Goal: Find specific page/section: Find specific page/section

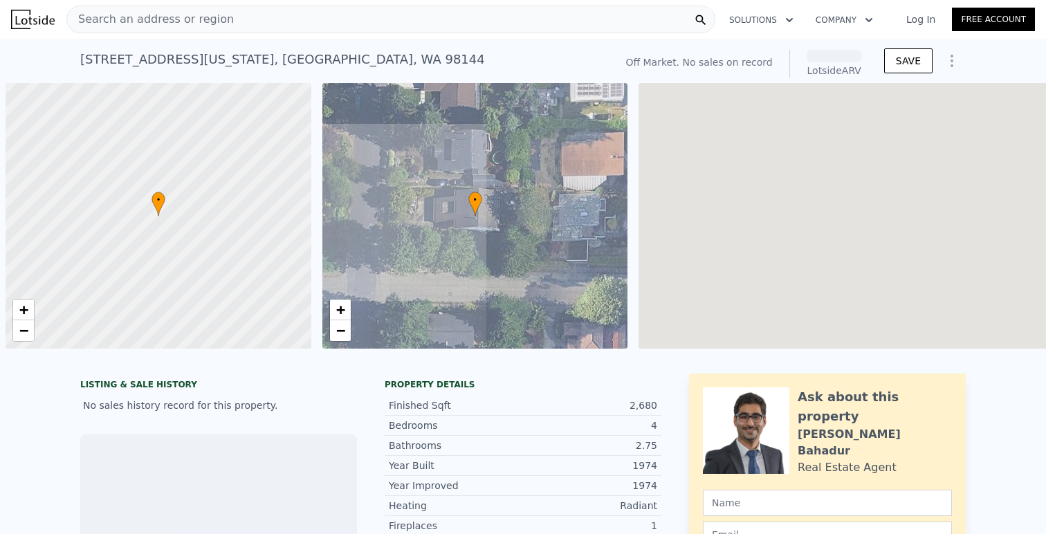
scroll to position [0, 6]
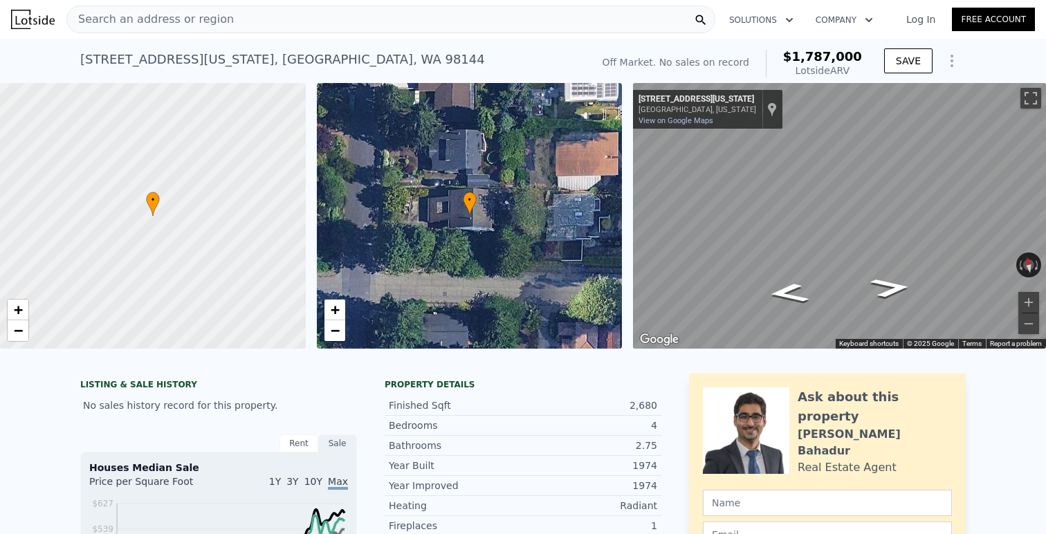
click at [330, 344] on div "• + −" at bounding box center [470, 216] width 306 height 266
click at [333, 332] on span "−" at bounding box center [334, 330] width 9 height 17
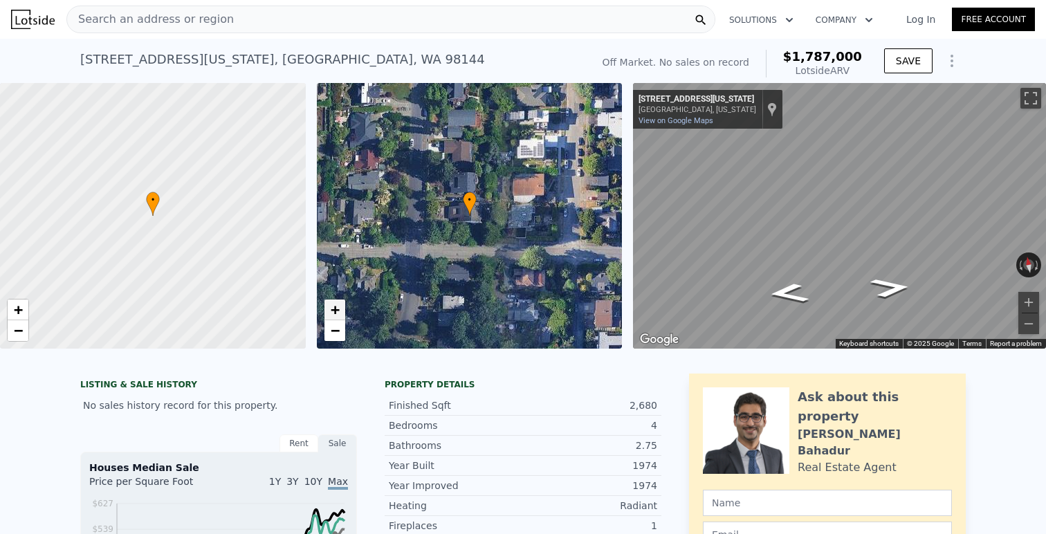
click at [333, 307] on span "+" at bounding box center [334, 309] width 9 height 17
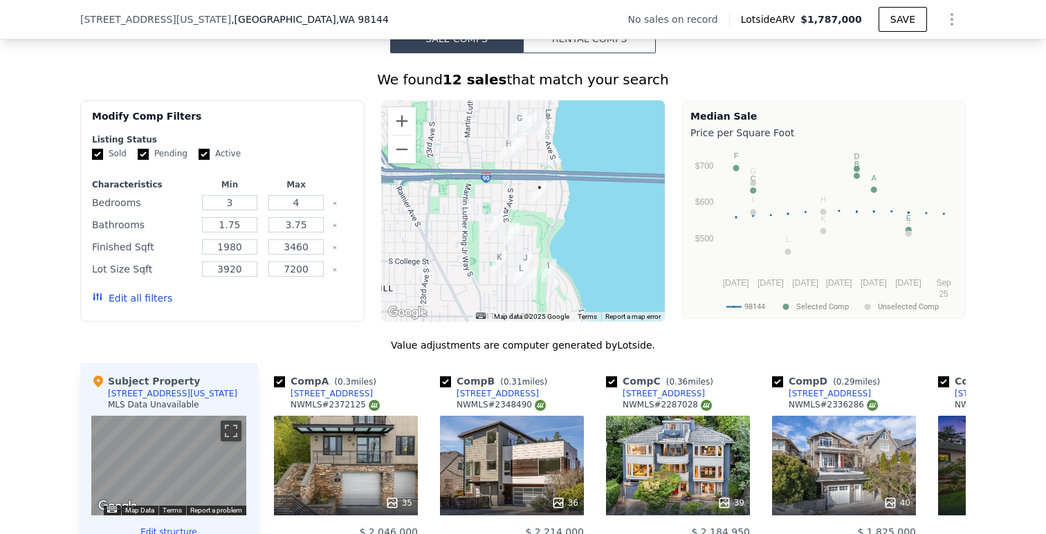
scroll to position [1129, 0]
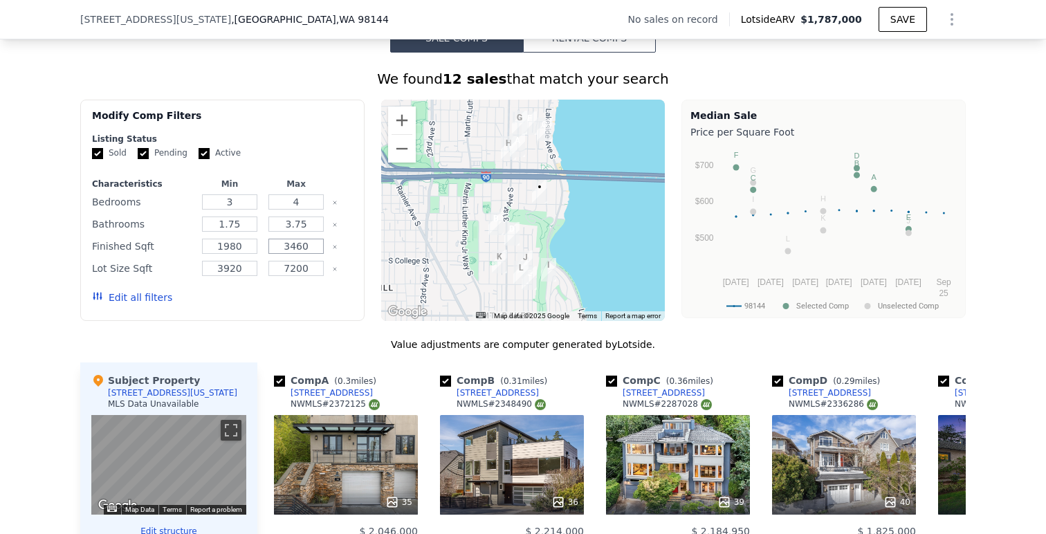
click at [306, 247] on input "3460" at bounding box center [295, 246] width 55 height 15
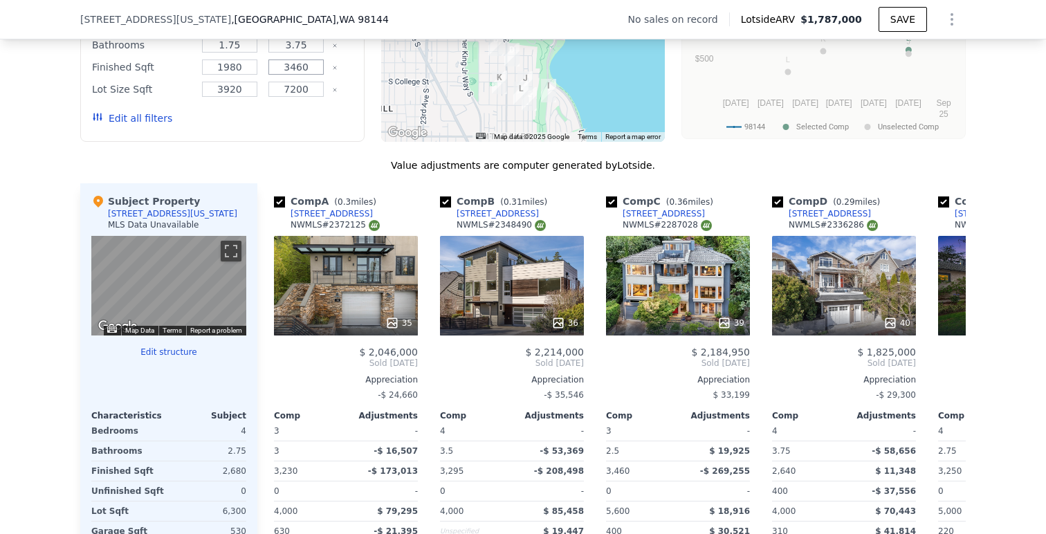
scroll to position [1265, 0]
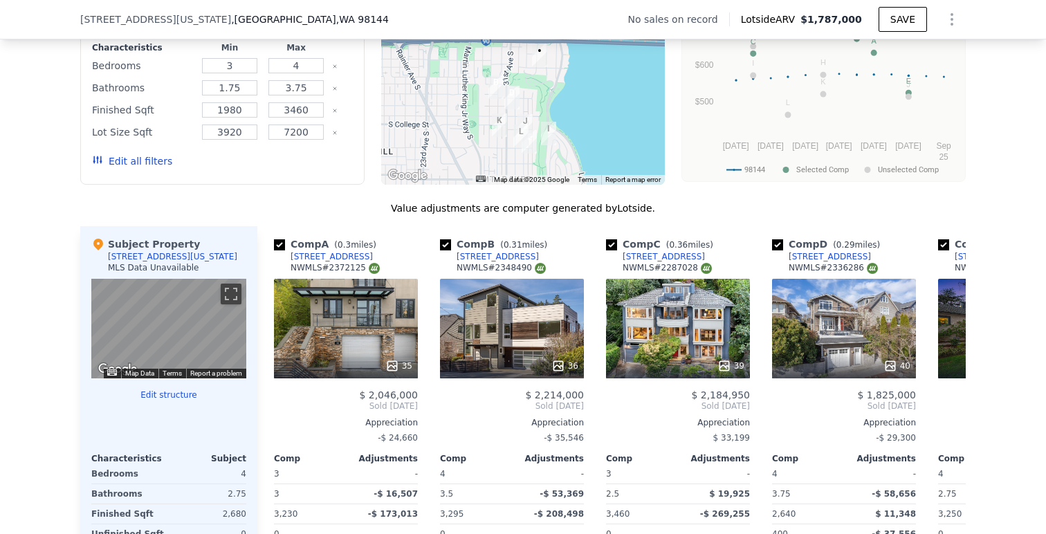
click at [256, 119] on div "1980" at bounding box center [229, 109] width 61 height 19
drag, startPoint x: 250, startPoint y: 107, endPoint x: 202, endPoint y: 111, distance: 47.9
click at [202, 111] on input "1980" at bounding box center [229, 109] width 55 height 15
type input "2300"
click at [313, 109] on input "3460" at bounding box center [295, 109] width 55 height 15
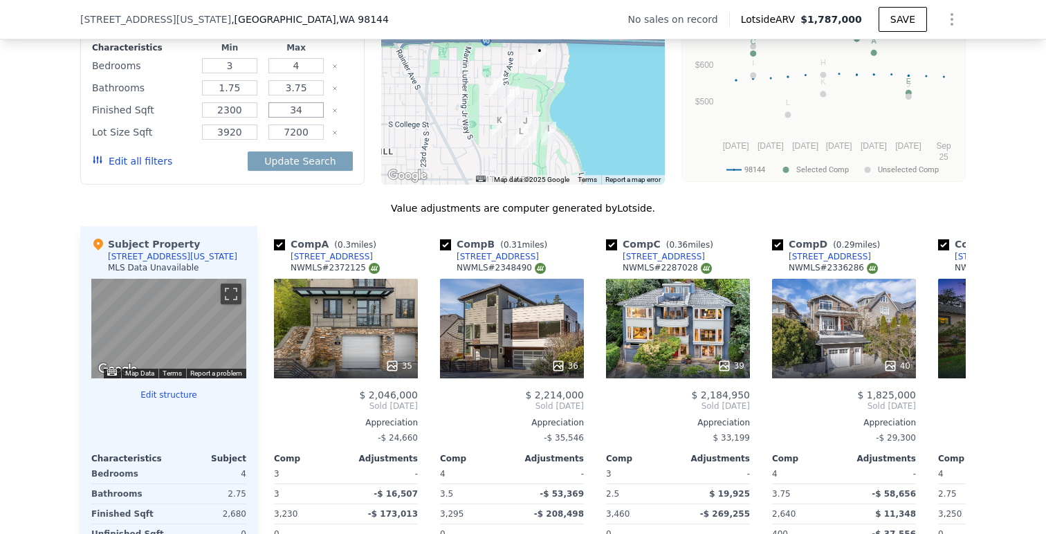
type input "3"
type input "2900"
click at [326, 162] on button "Update Search" at bounding box center [300, 160] width 104 height 19
checkbox input "false"
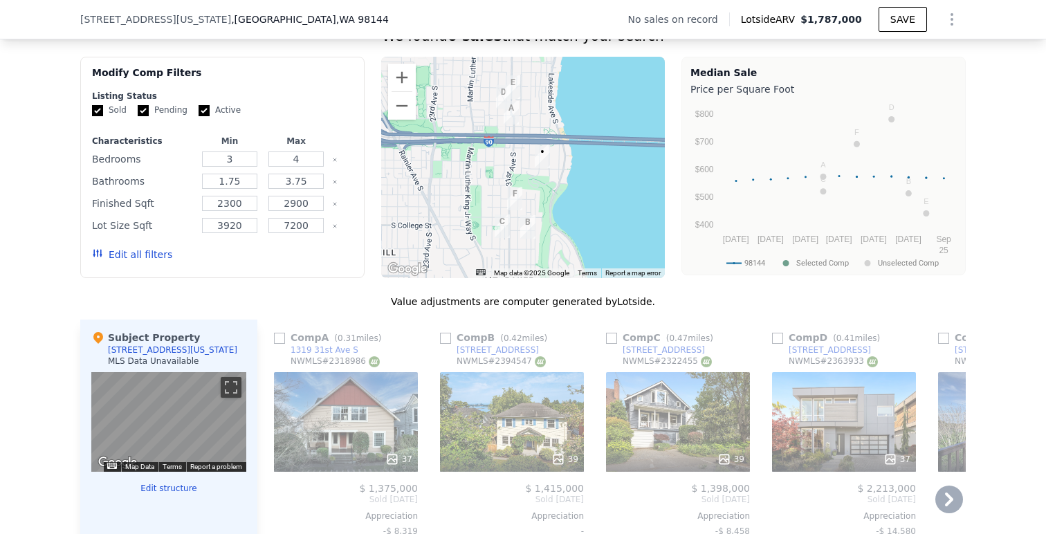
scroll to position [1174, 0]
